Goal: Navigation & Orientation: Find specific page/section

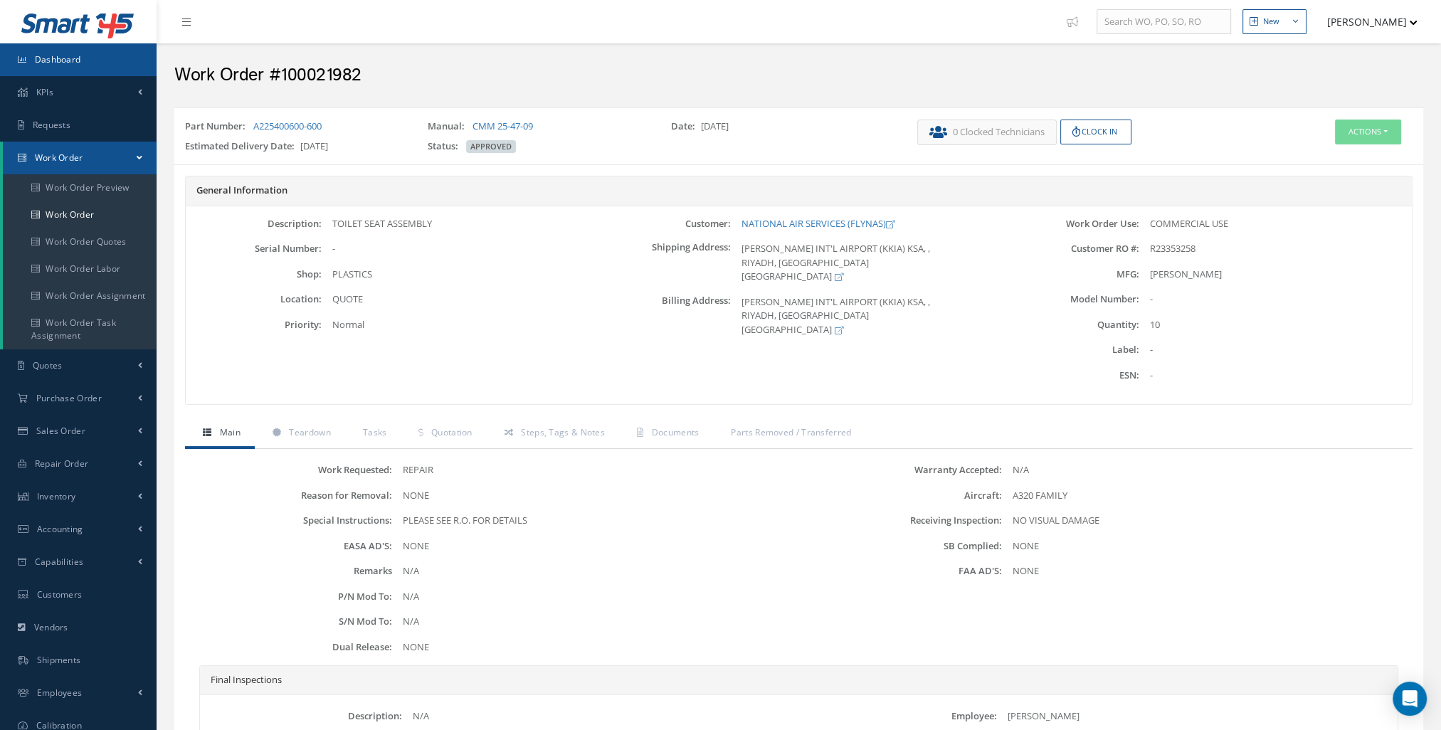
click at [100, 68] on link "Dashboard" at bounding box center [78, 59] width 157 height 33
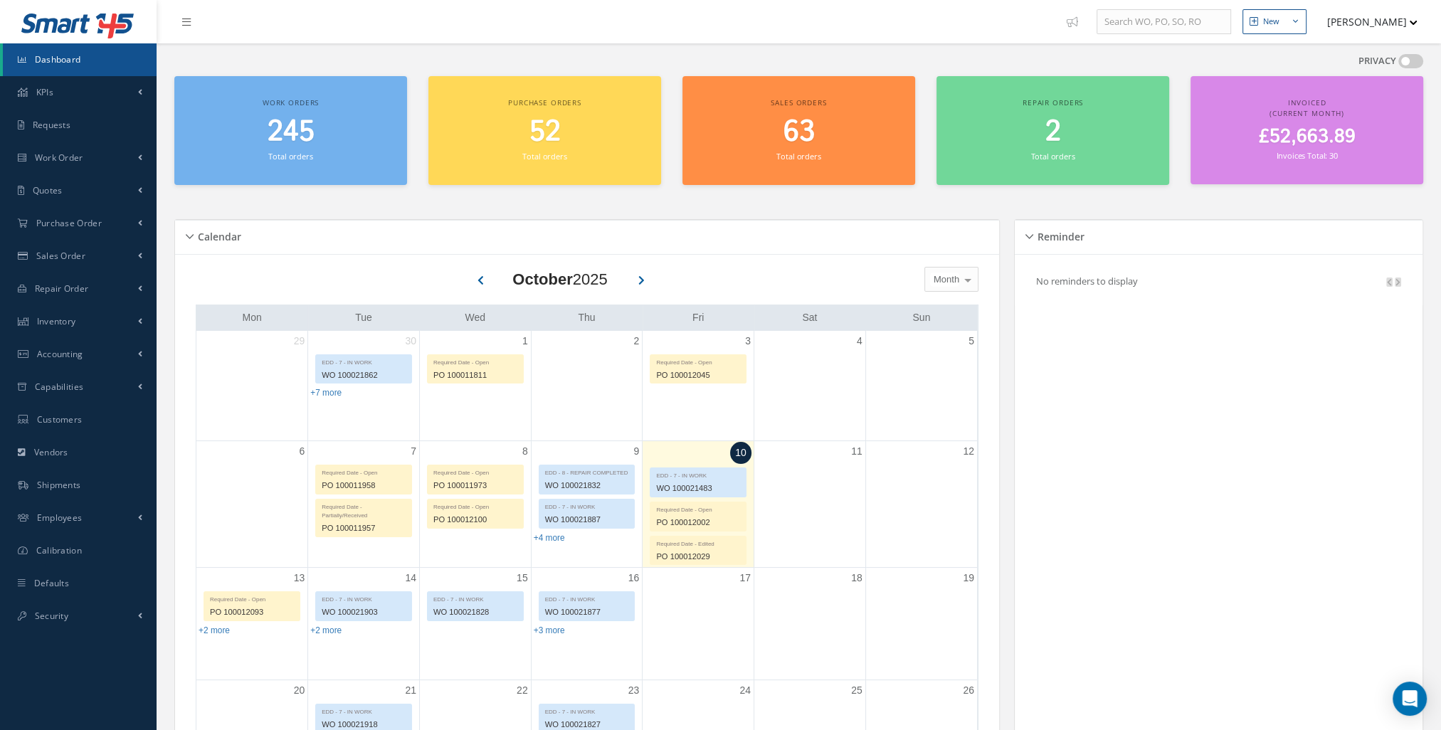
click at [1285, 132] on span "£52,663.89" at bounding box center [1307, 137] width 97 height 28
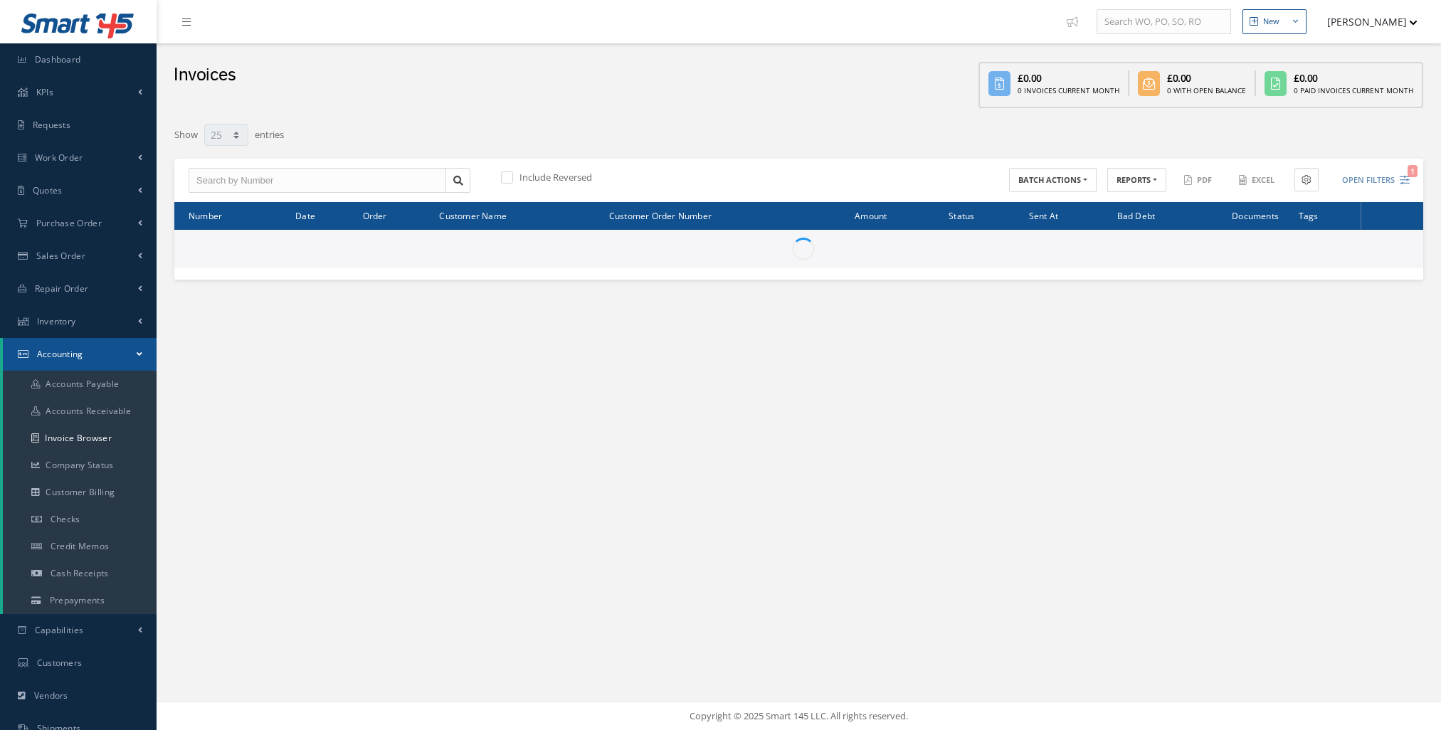
select select "25"
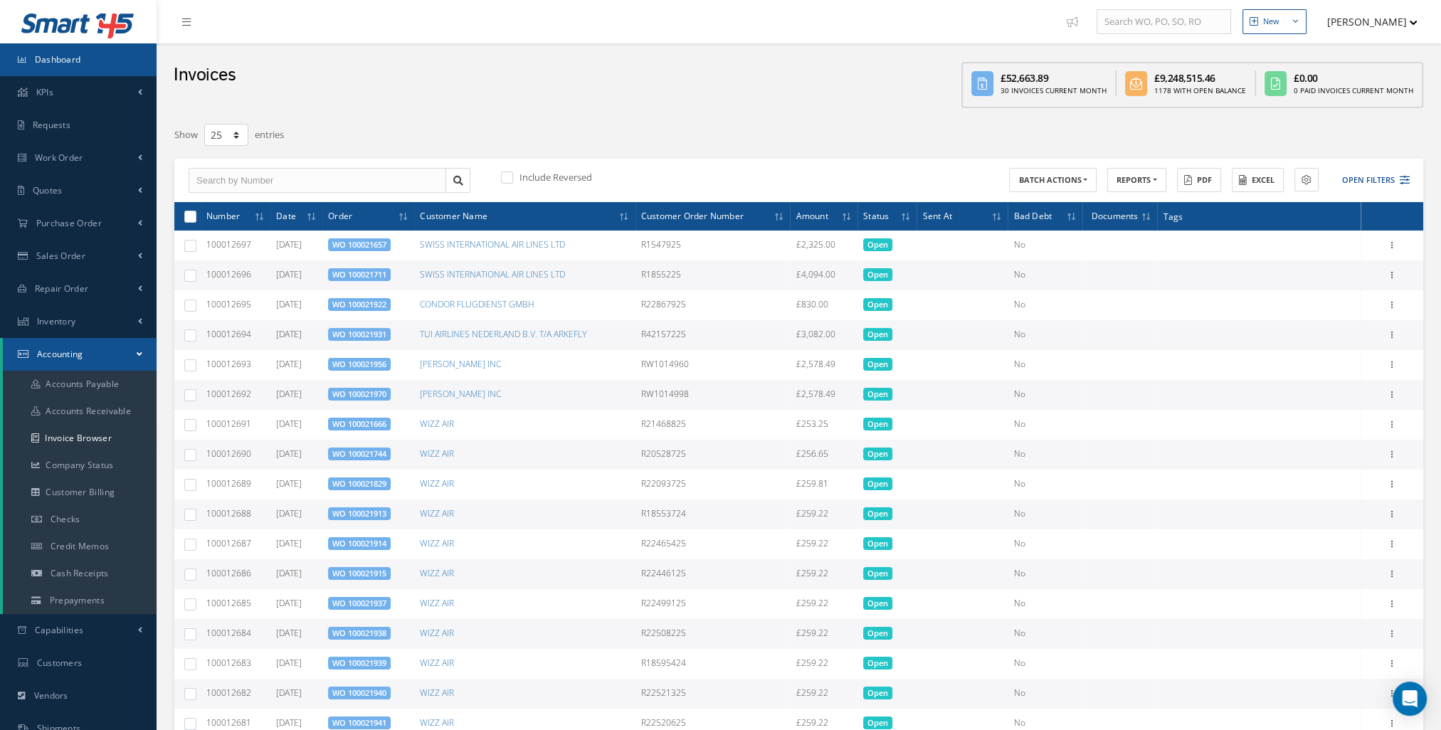
click at [40, 68] on link "Dashboard" at bounding box center [78, 59] width 157 height 33
